Goal: Task Accomplishment & Management: Use online tool/utility

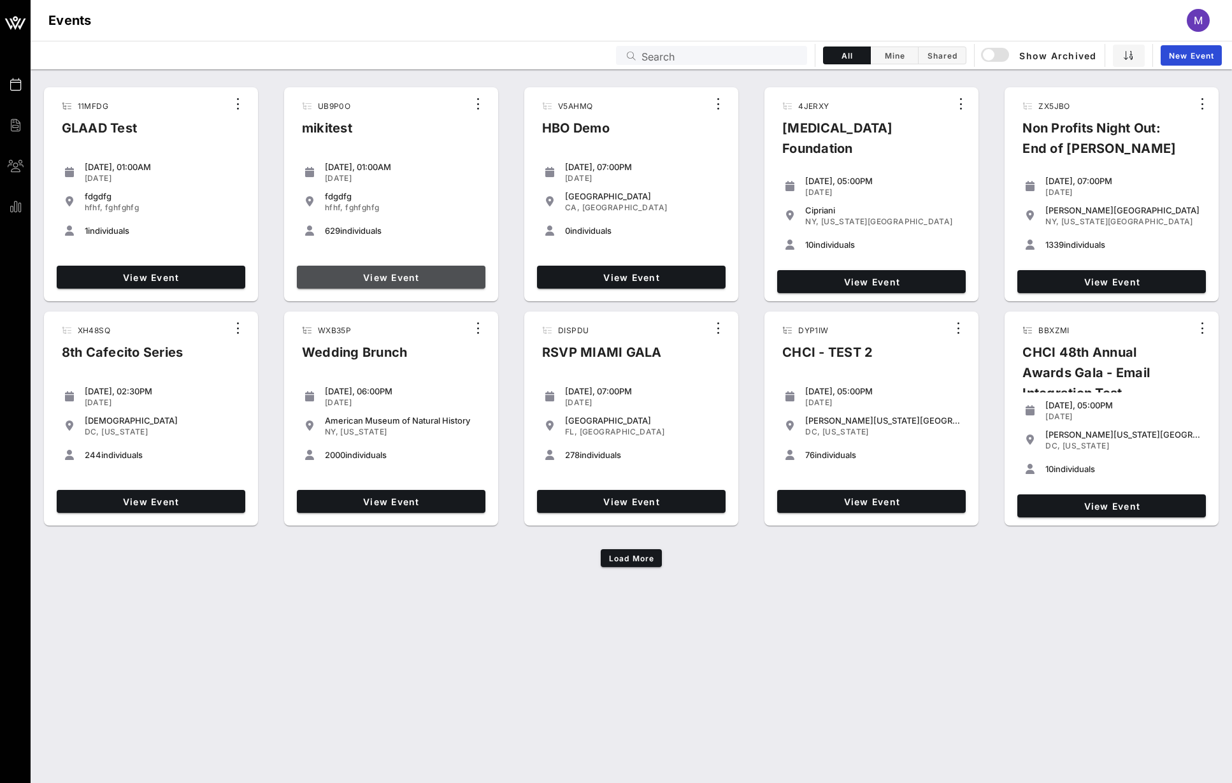
click at [396, 278] on span "View Event" at bounding box center [391, 277] width 178 height 11
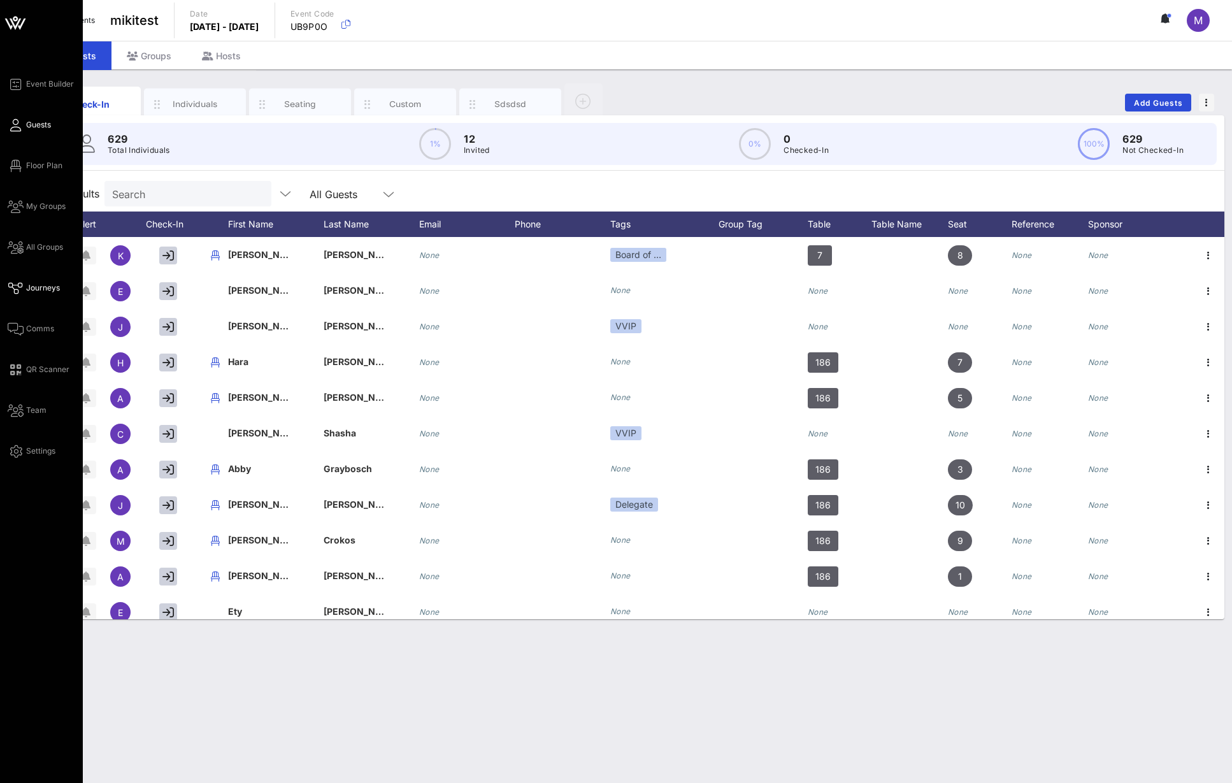
click at [21, 287] on icon at bounding box center [16, 288] width 16 height 2
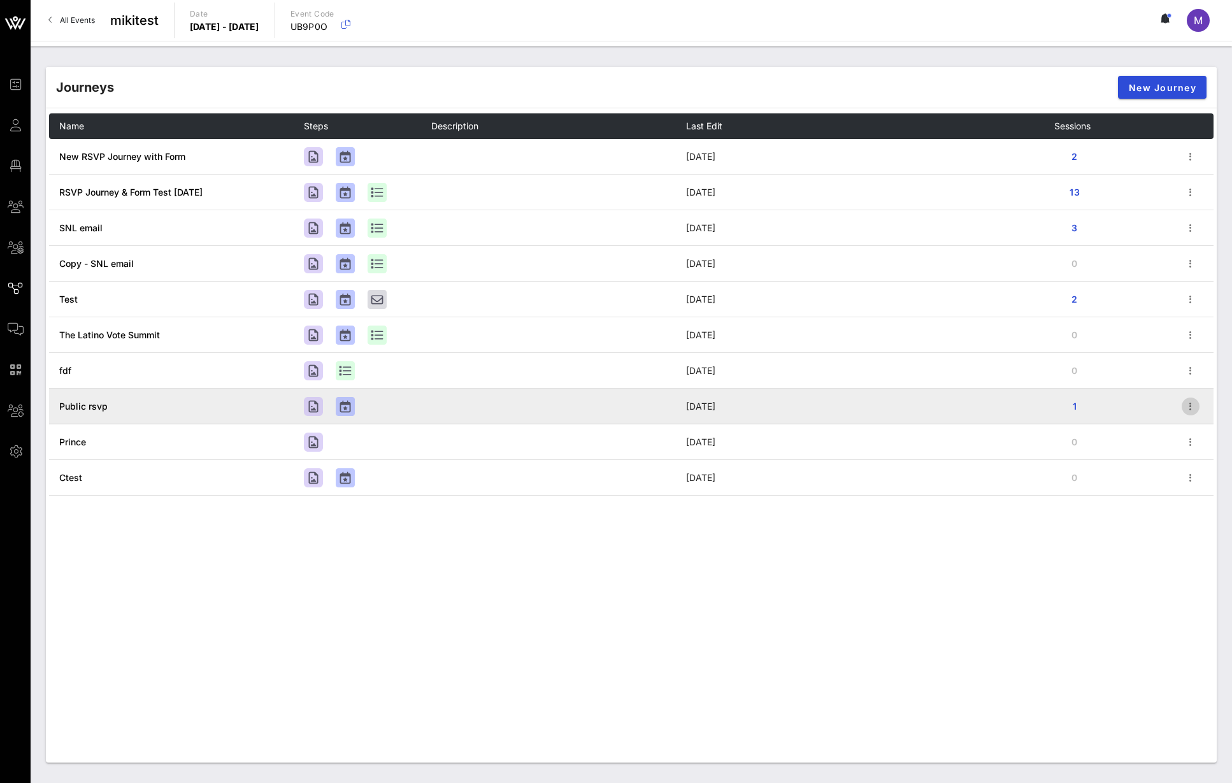
click at [1182, 406] on span "button" at bounding box center [1191, 406] width 18 height 15
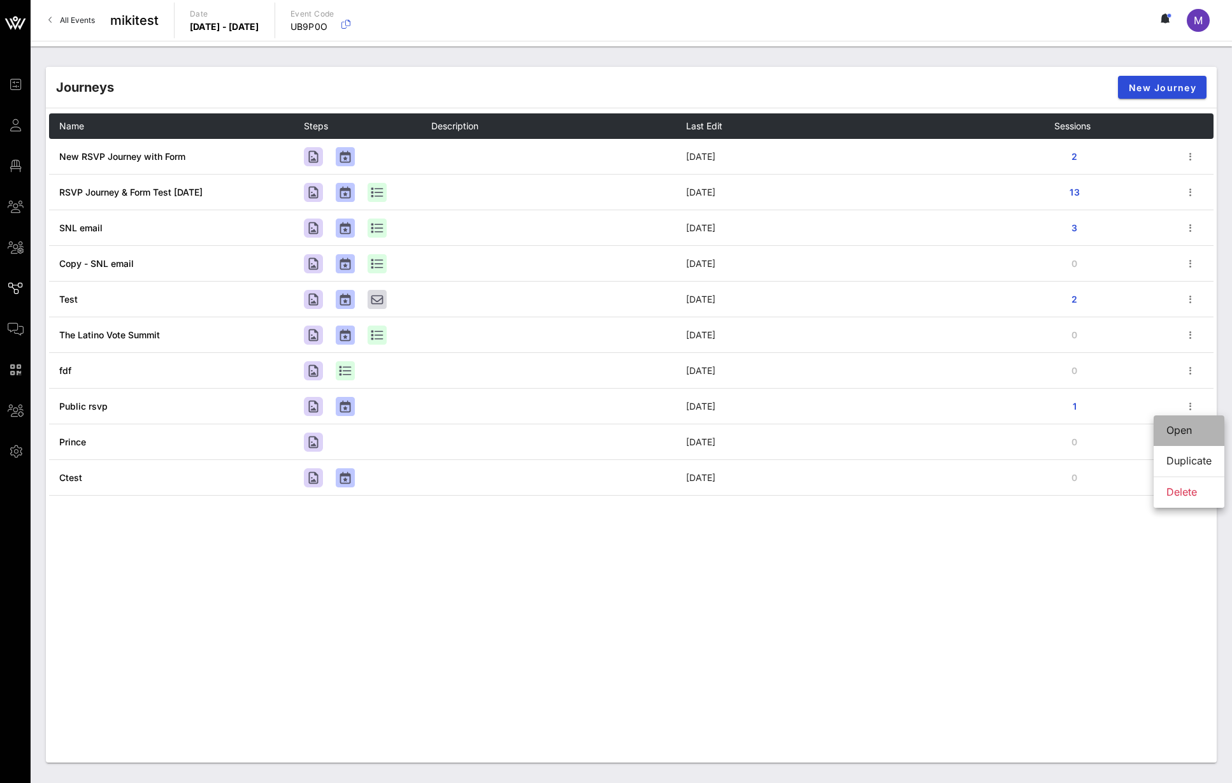
click at [1178, 428] on div "Open" at bounding box center [1189, 430] width 45 height 12
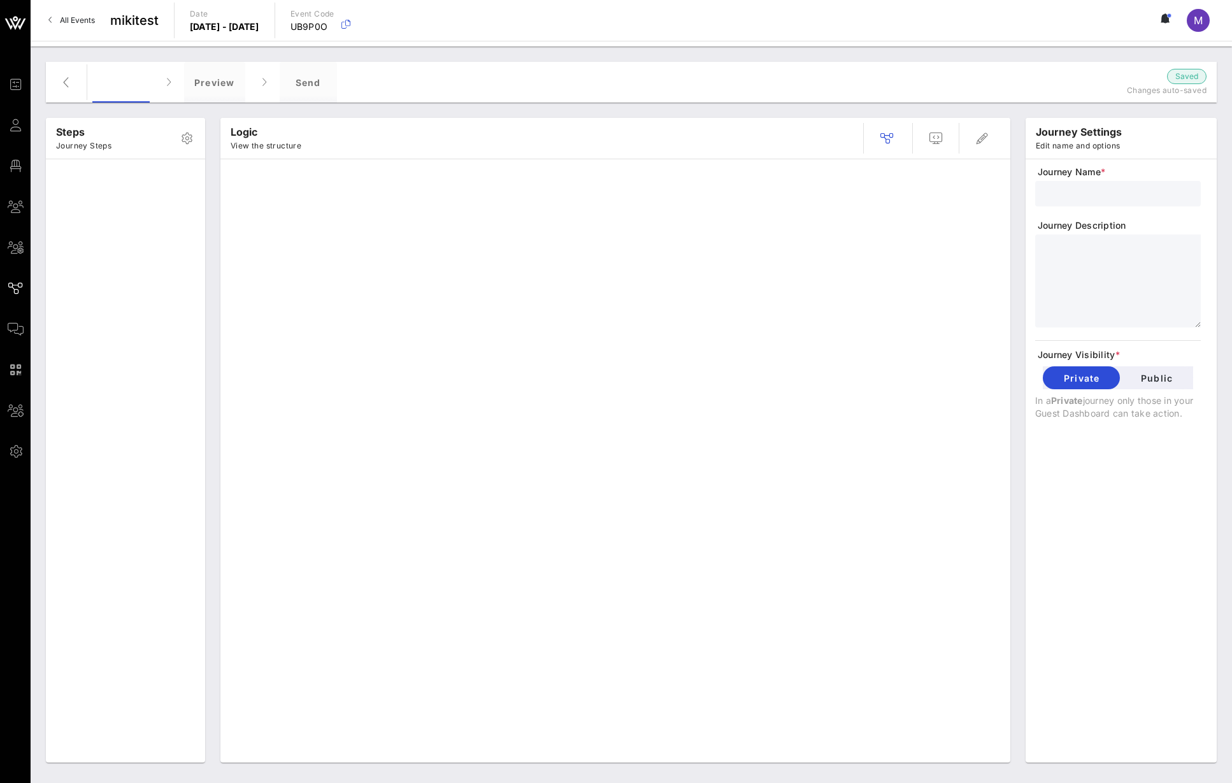
type input "Public rsvp"
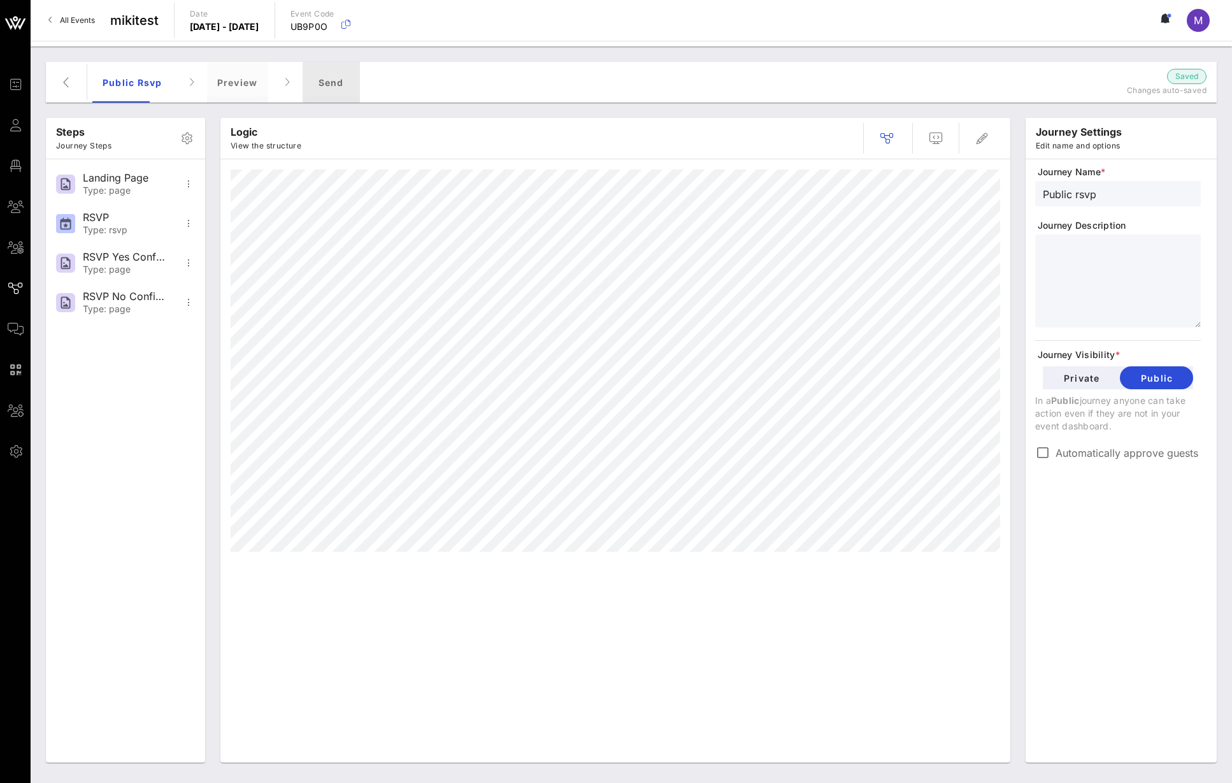
click at [315, 82] on div "Send" at bounding box center [331, 82] width 57 height 41
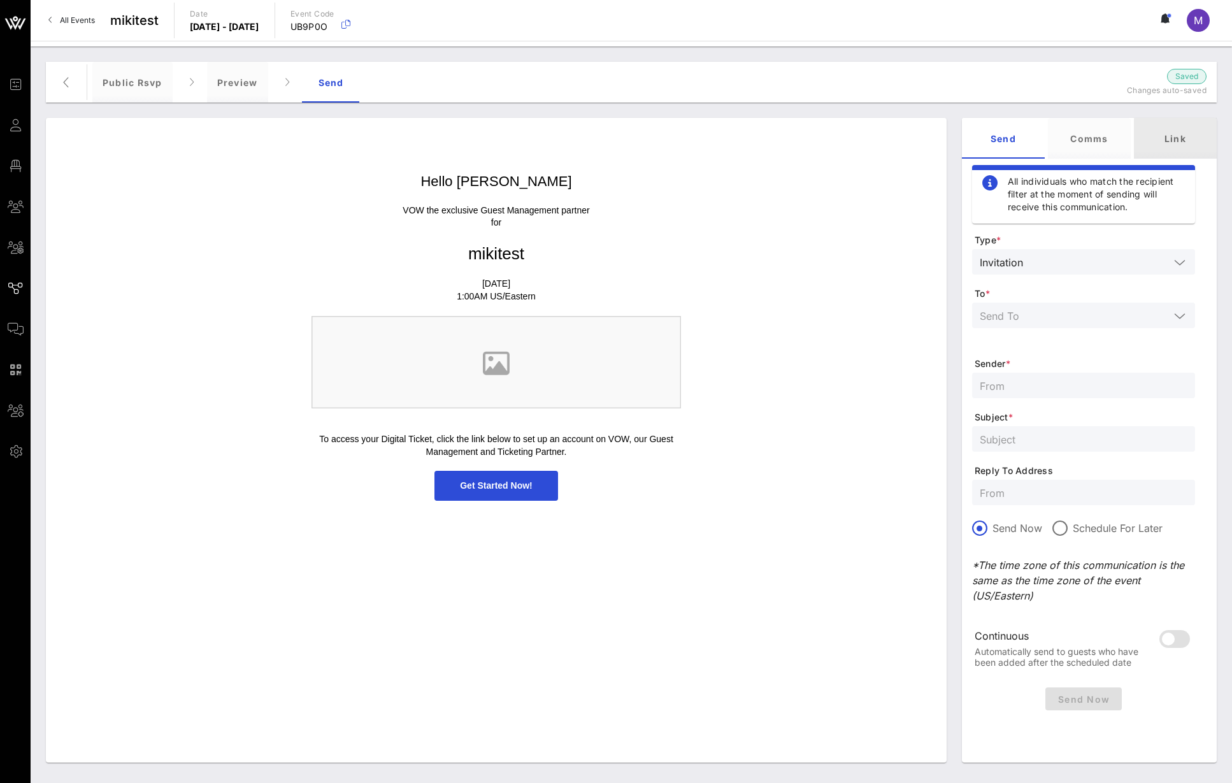
click at [1167, 136] on div "Link" at bounding box center [1175, 138] width 83 height 41
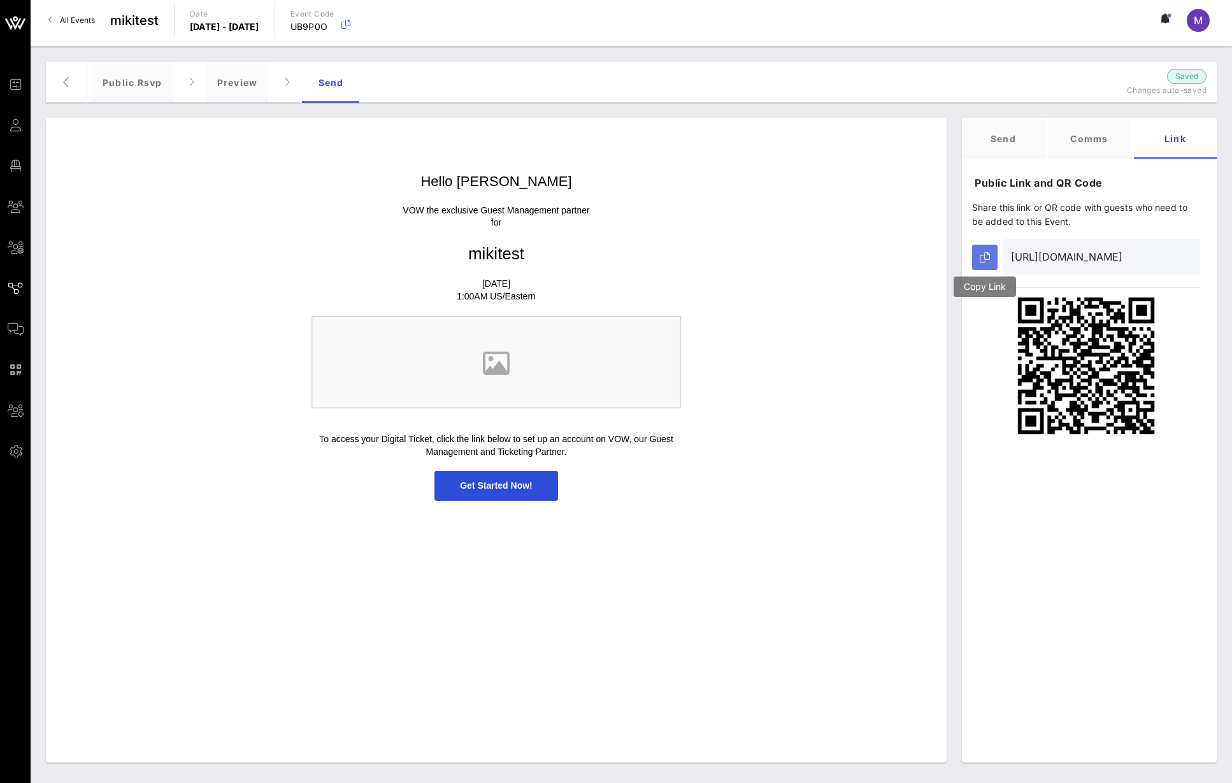
click at [979, 259] on button "button" at bounding box center [984, 257] width 25 height 25
click at [734, 266] on div "Hello [PERSON_NAME] VOW the exclusive Guest Management partner for mikitest [DA…" at bounding box center [496, 337] width 888 height 342
